Goal: Transaction & Acquisition: Purchase product/service

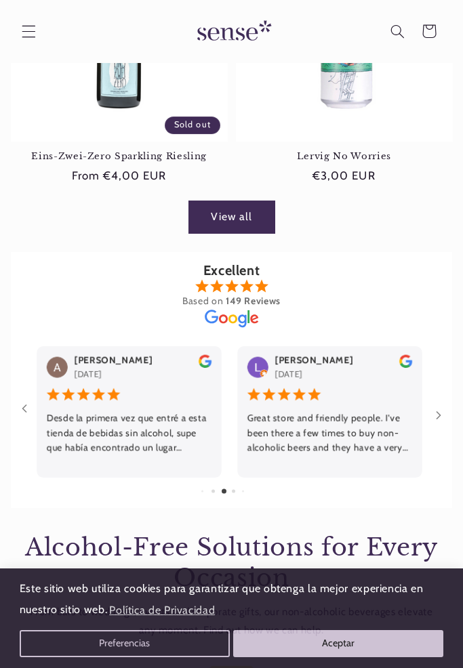
scroll to position [1607, 0]
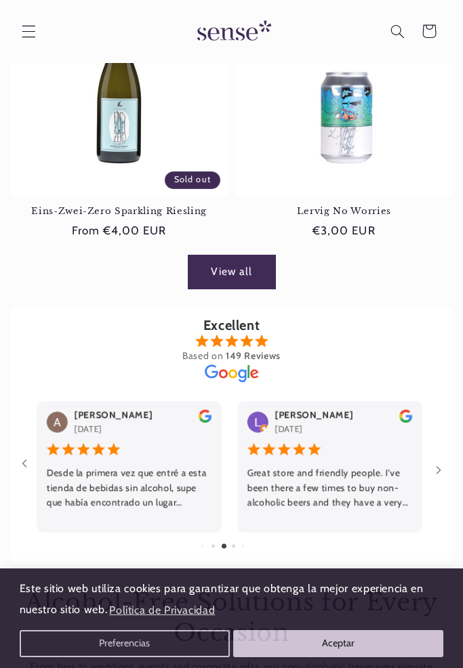
click at [226, 273] on link "View all" at bounding box center [231, 272] width 87 height 33
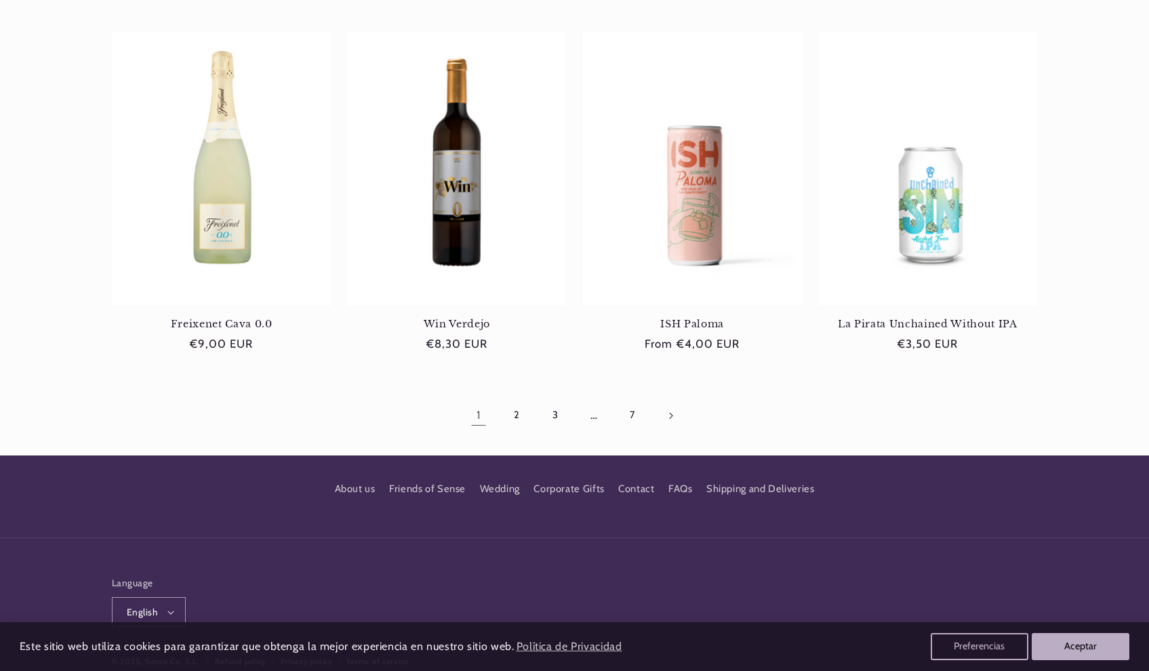
scroll to position [1253, 0]
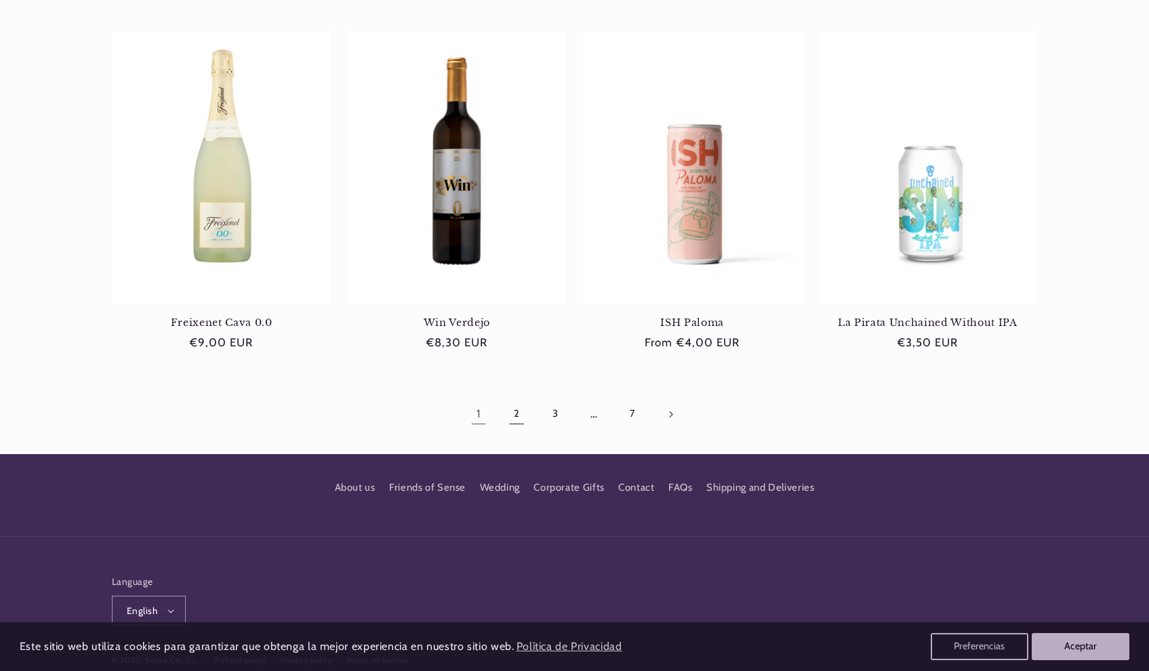
click at [462, 405] on link "2" at bounding box center [516, 414] width 31 height 31
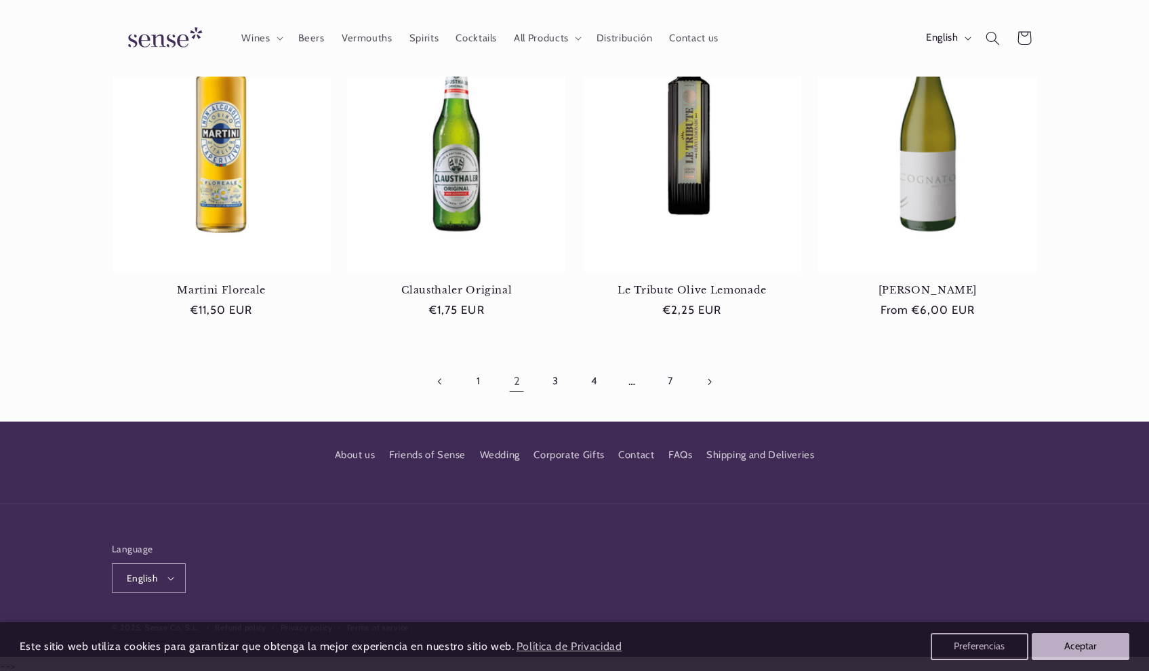
scroll to position [1285, 0]
click at [552, 378] on link "3" at bounding box center [555, 382] width 31 height 31
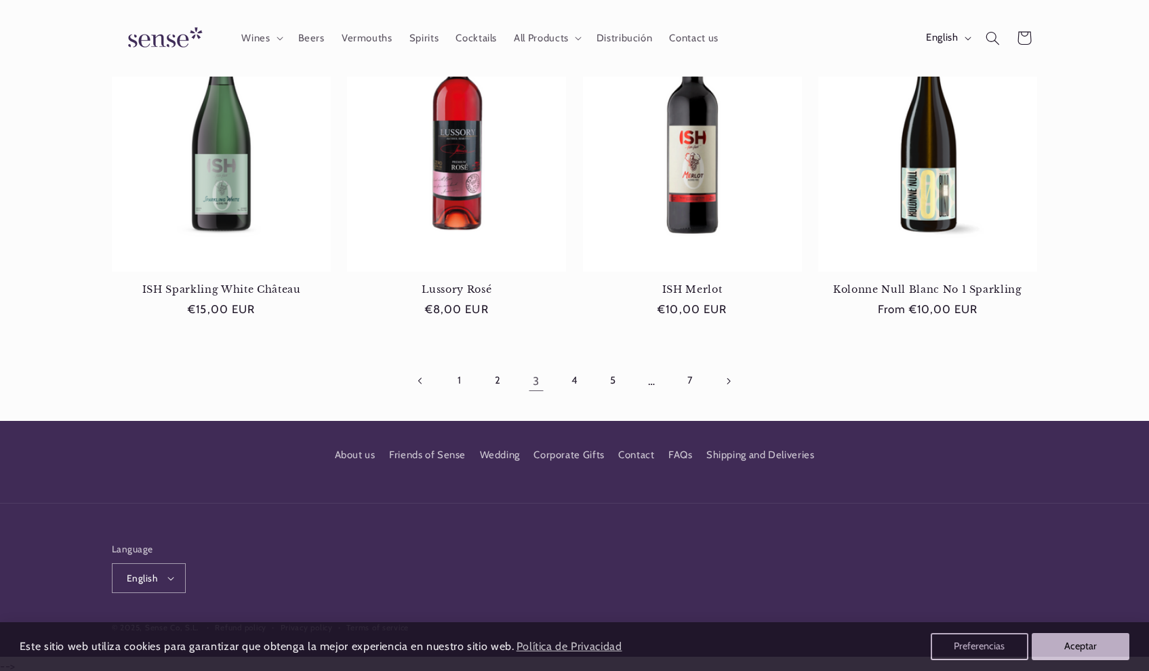
scroll to position [1273, 0]
click at [574, 379] on link "4" at bounding box center [574, 381] width 31 height 31
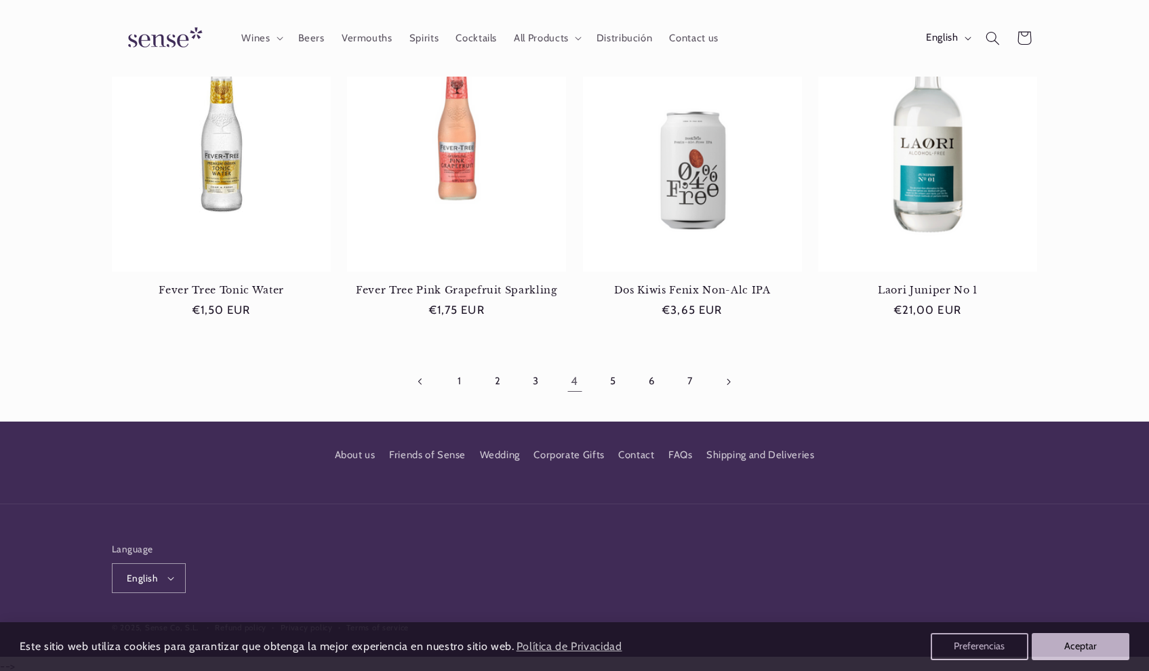
scroll to position [1285, 0]
click at [616, 374] on link "5" at bounding box center [612, 382] width 31 height 31
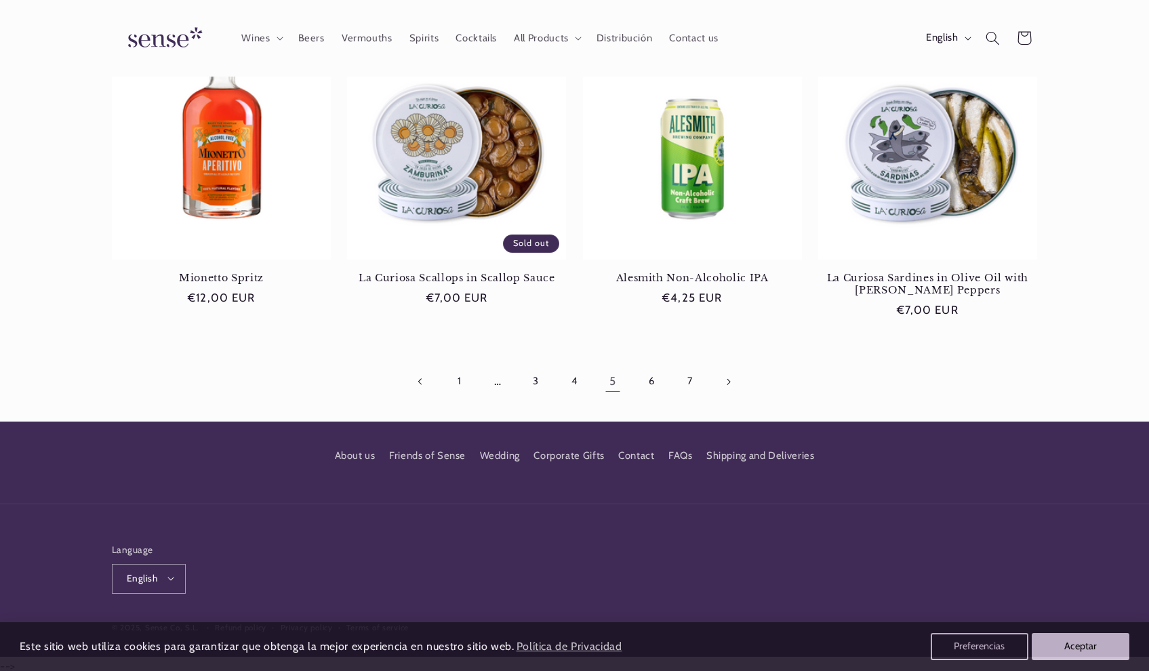
scroll to position [1297, 0]
click at [645, 379] on link "6" at bounding box center [651, 382] width 31 height 31
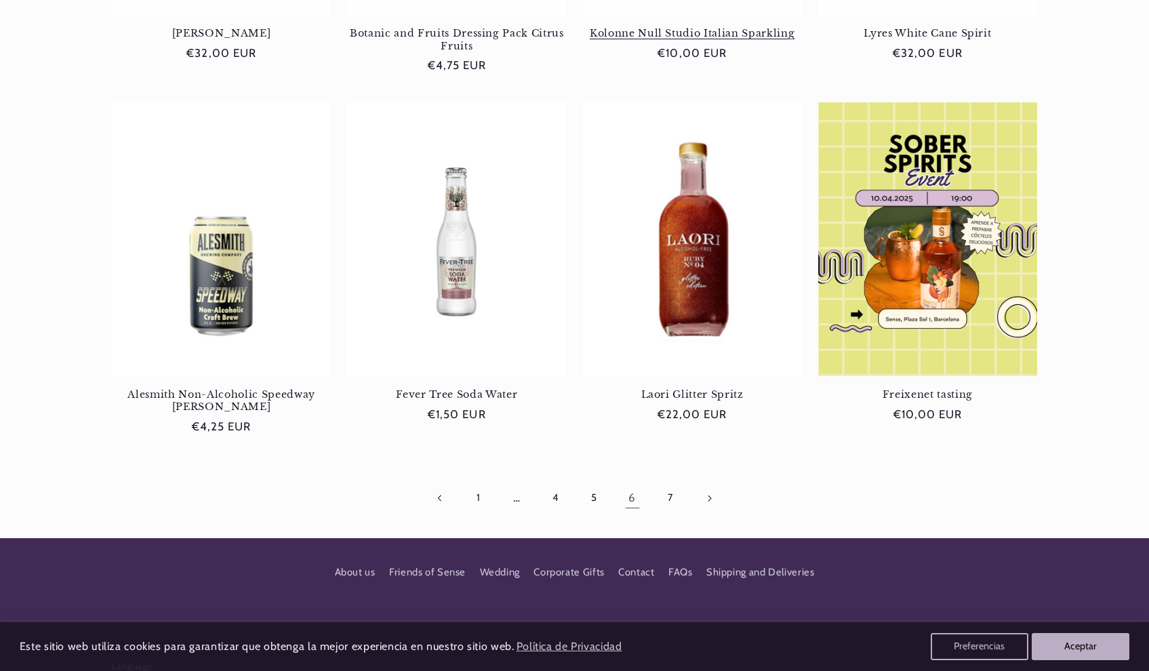
scroll to position [1183, 0]
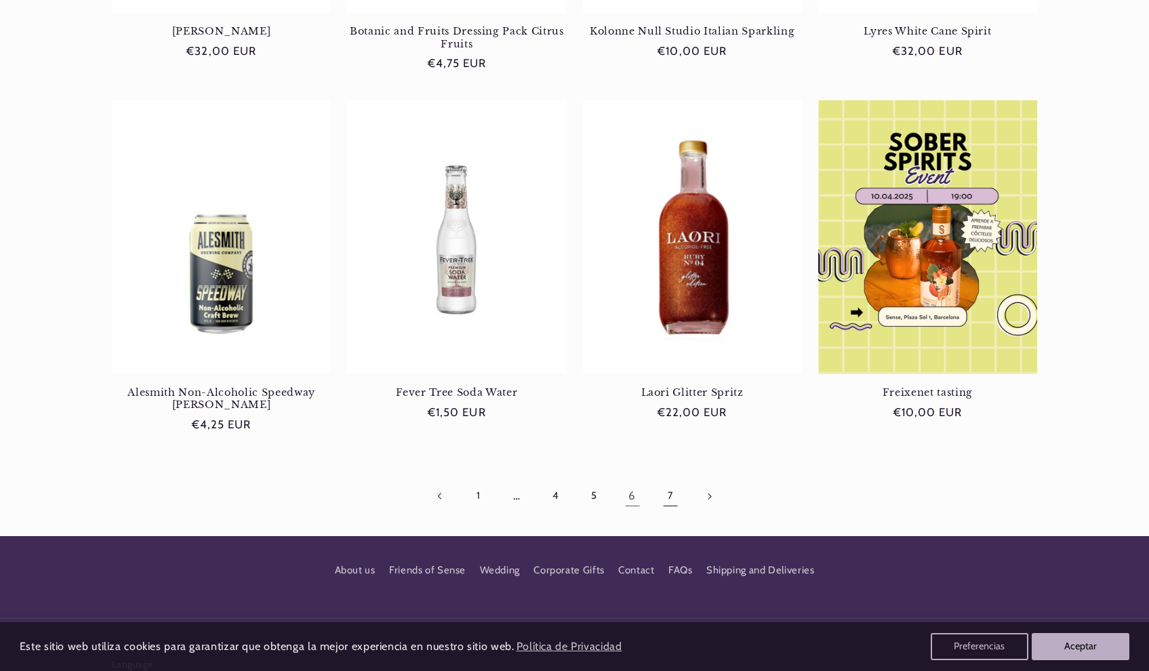
click at [664, 481] on link "7" at bounding box center [670, 496] width 31 height 31
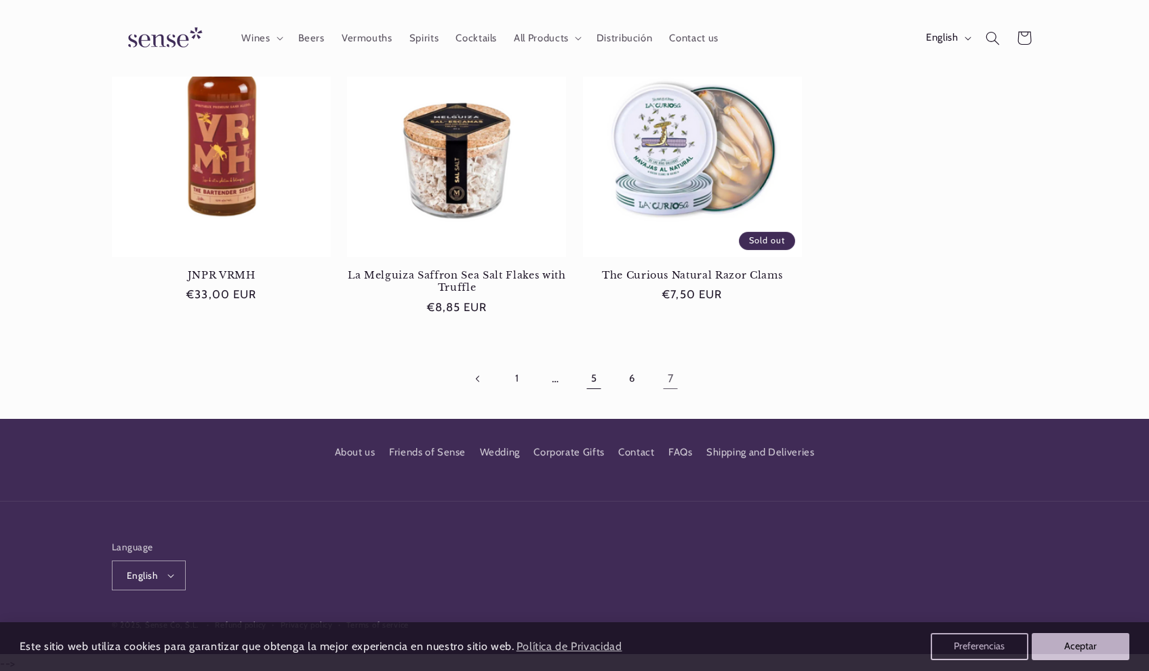
scroll to position [241, 0]
click at [598, 375] on link "5" at bounding box center [593, 379] width 31 height 31
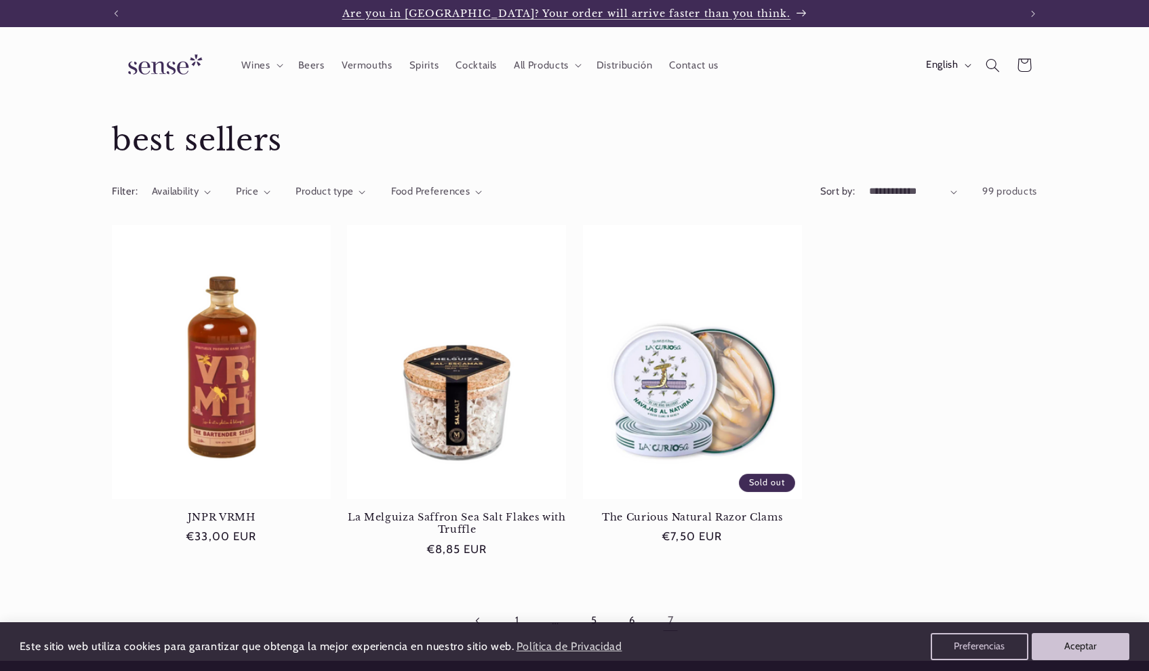
scroll to position [0, 0]
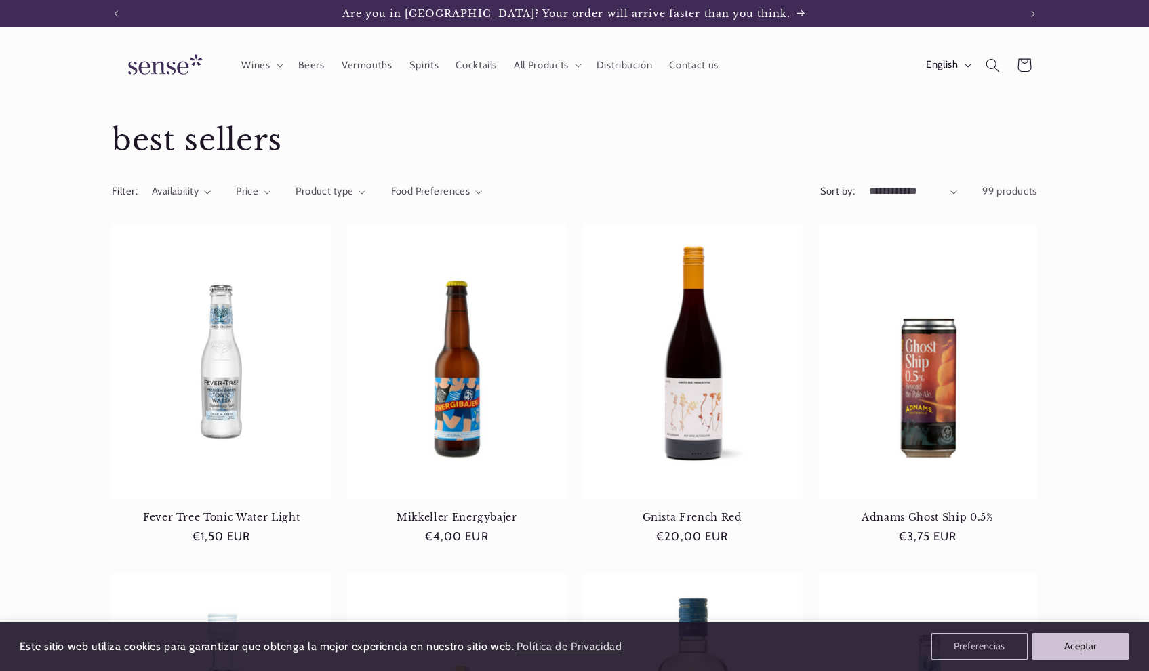
click at [711, 511] on link "Gnista French Red" at bounding box center [692, 517] width 219 height 12
